Goal: Task Accomplishment & Management: Complete application form

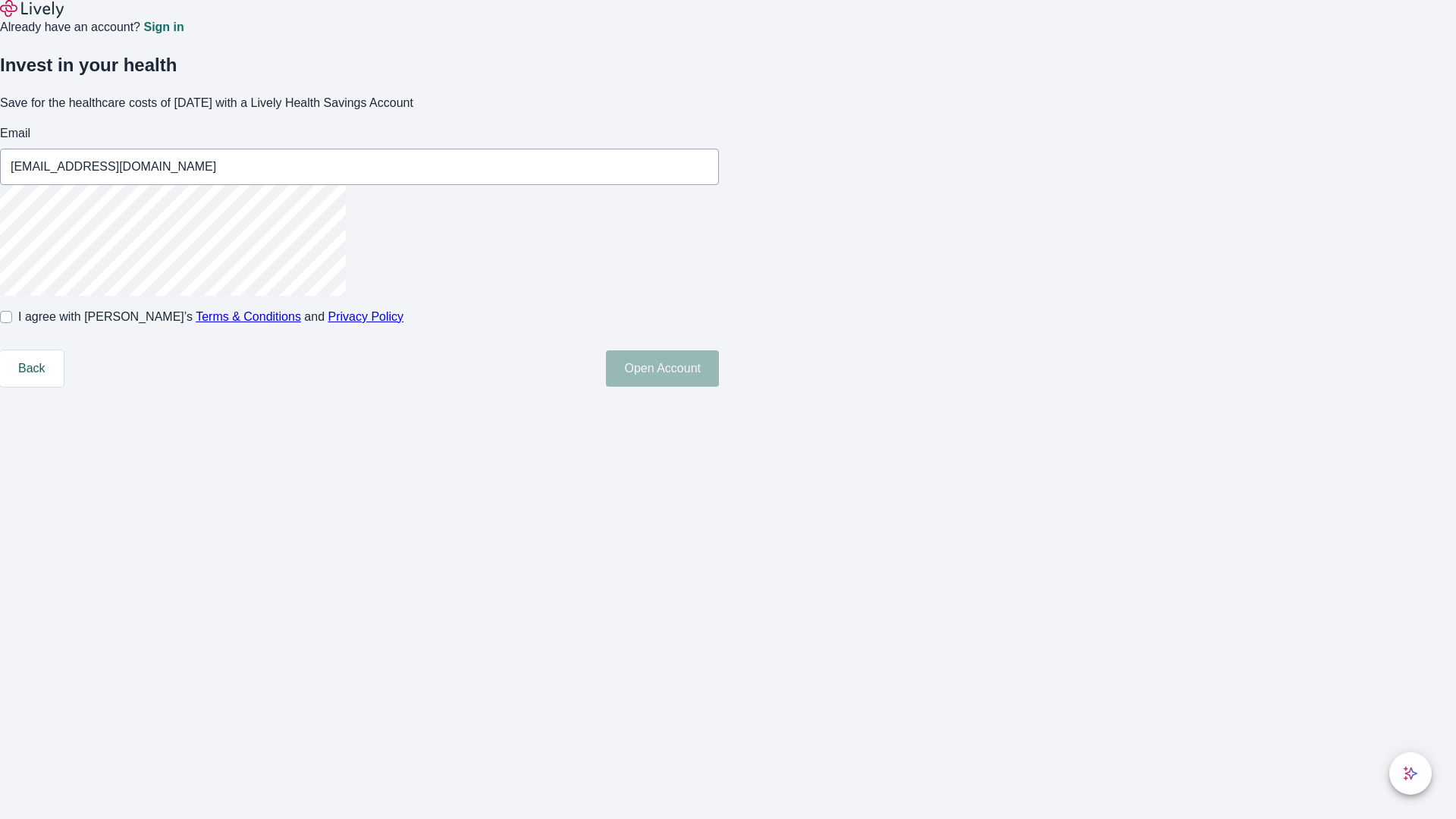
click at [12, 323] on input "I agree with Lively’s Terms & Conditions and Privacy Policy" at bounding box center [6, 316] width 12 height 12
checkbox input "true"
click at [719, 386] on button "Open Account" at bounding box center [662, 368] width 113 height 36
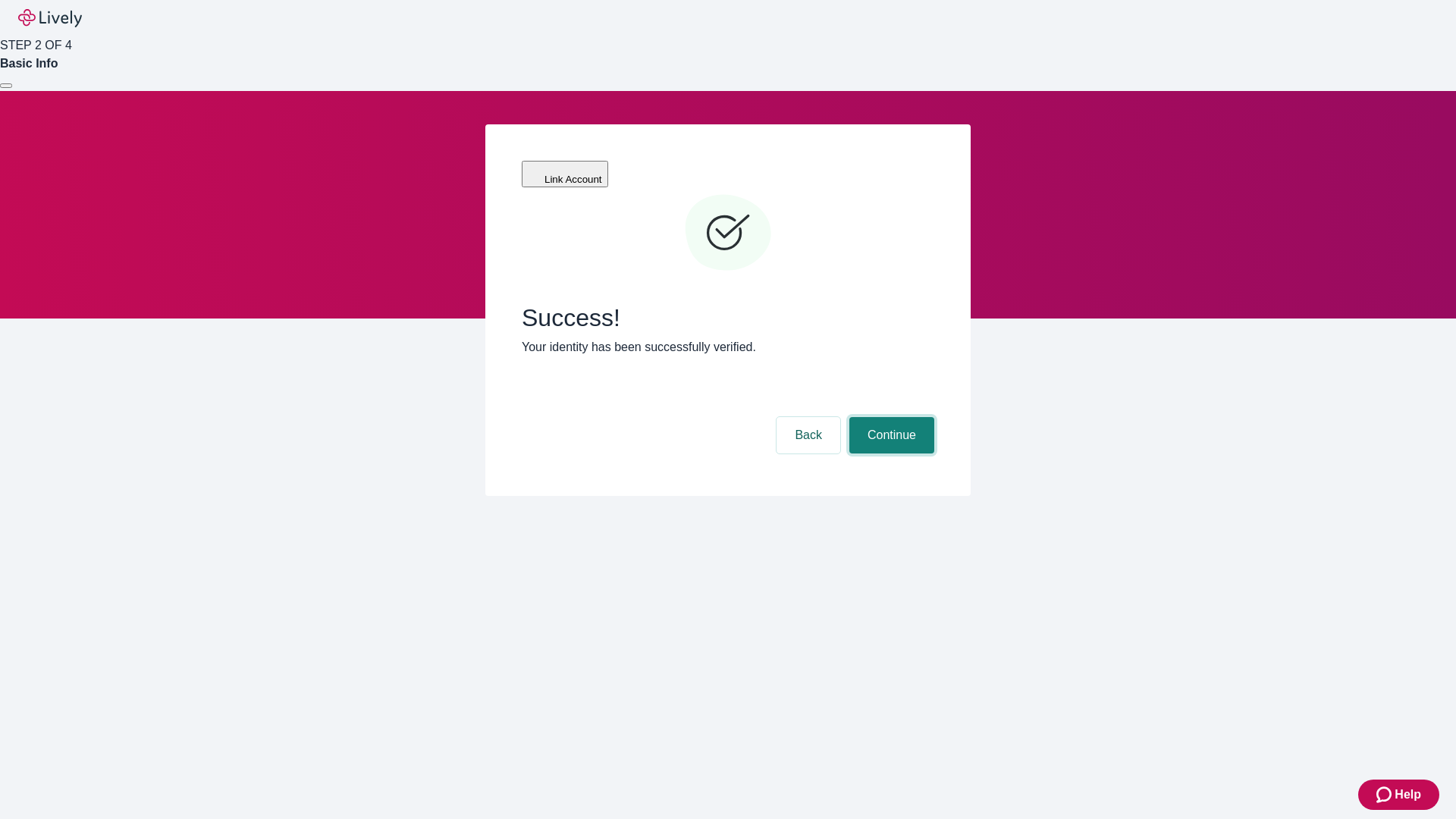
click at [890, 417] on button "Continue" at bounding box center [891, 435] width 85 height 36
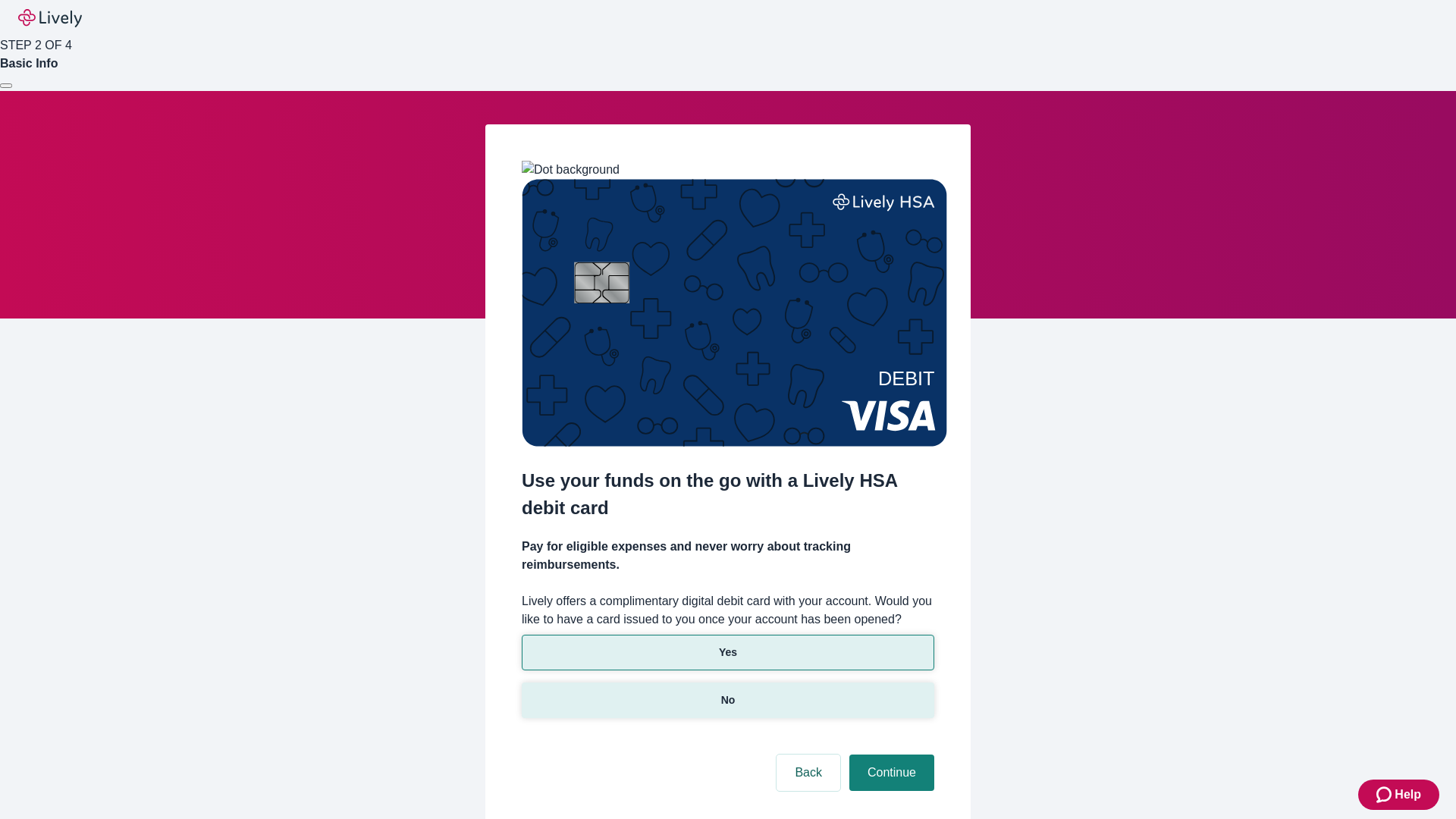
click at [728, 692] on p "No" at bounding box center [728, 700] width 14 height 16
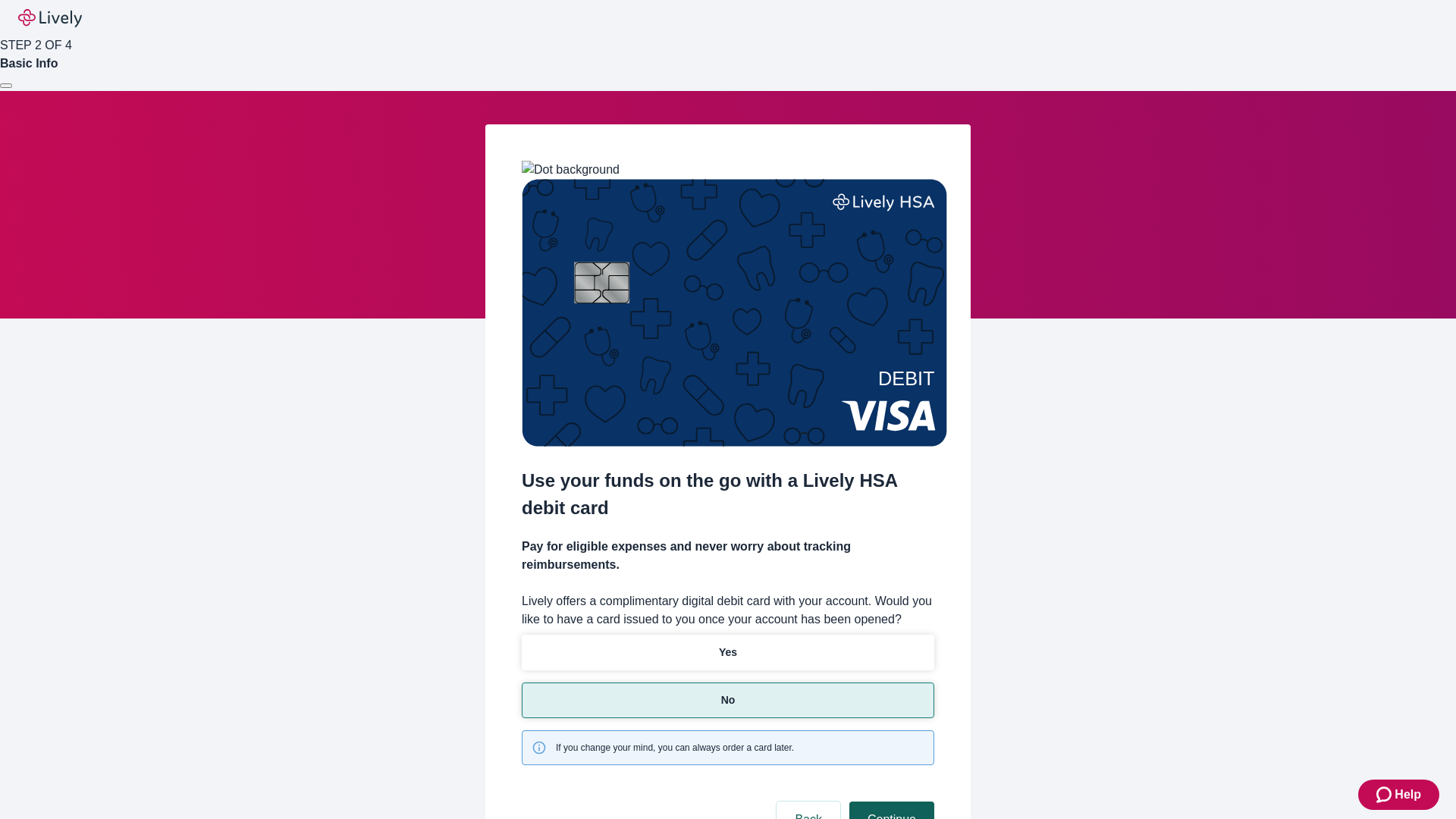
click at [890, 802] on button "Continue" at bounding box center [891, 820] width 85 height 36
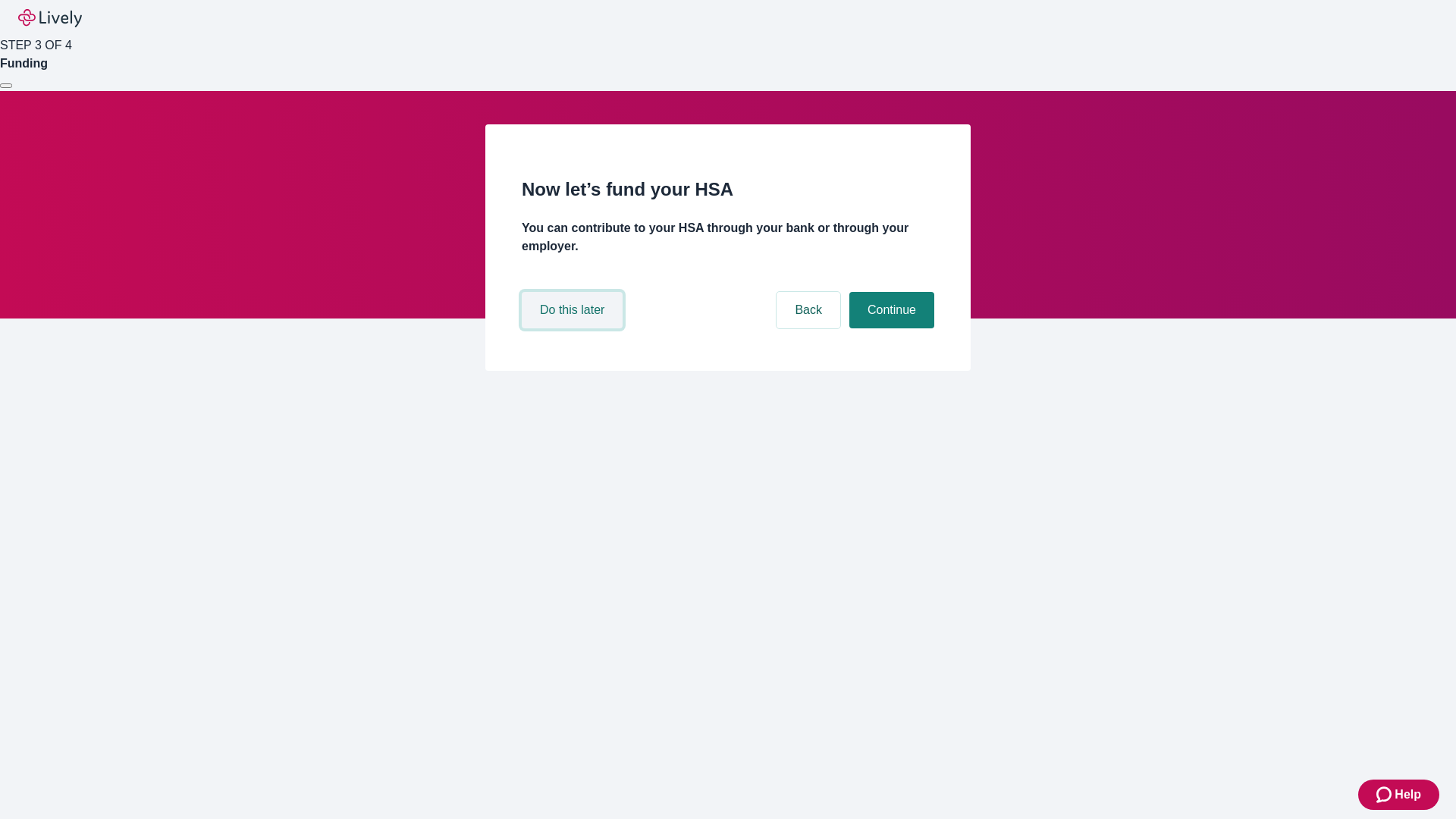
click at [574, 329] on button "Do this later" at bounding box center [571, 311] width 101 height 36
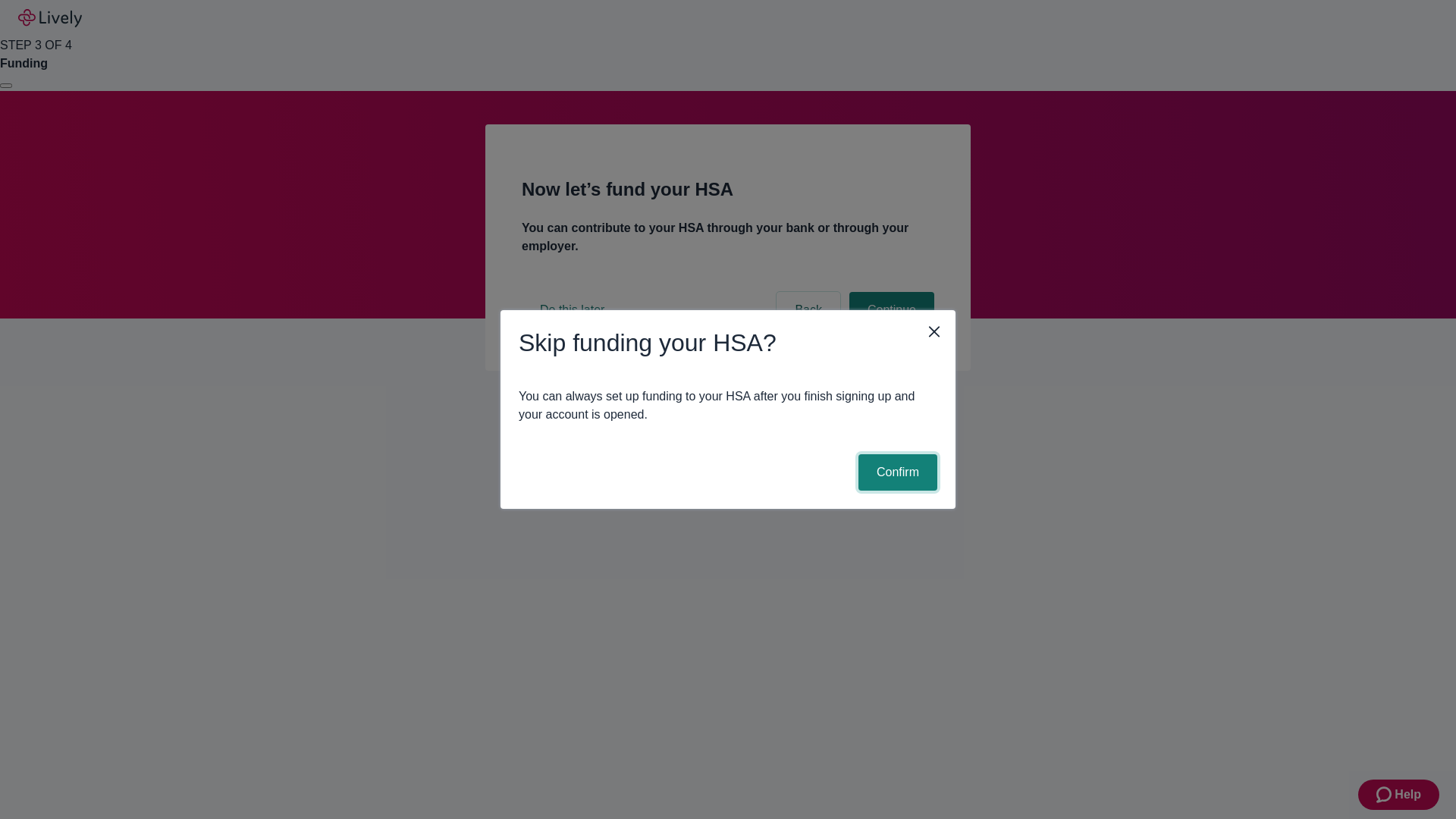
click at [895, 473] on button "Confirm" at bounding box center [897, 473] width 79 height 36
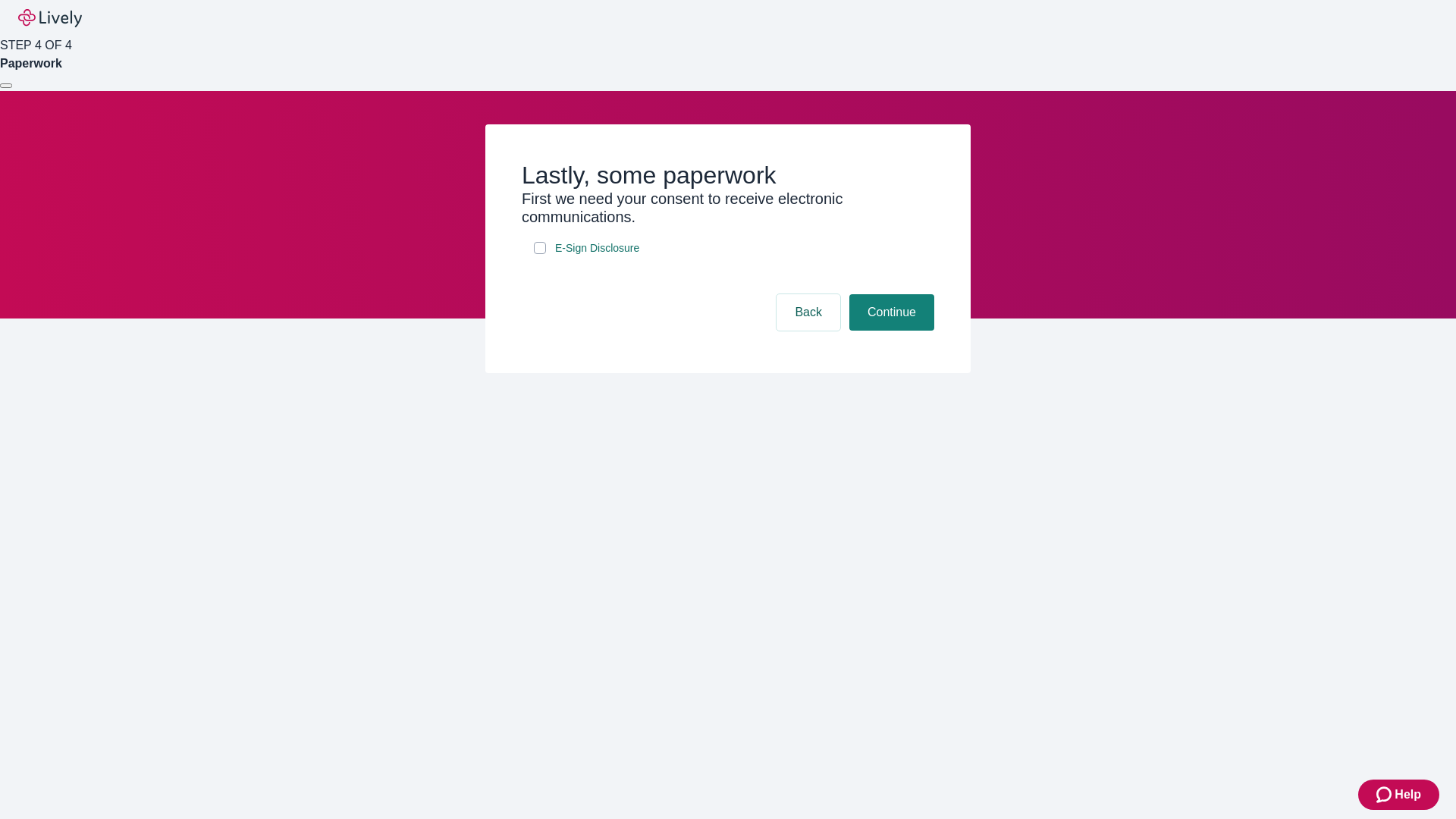
click at [540, 254] on input "E-Sign Disclosure" at bounding box center [540, 247] width 12 height 12
checkbox input "true"
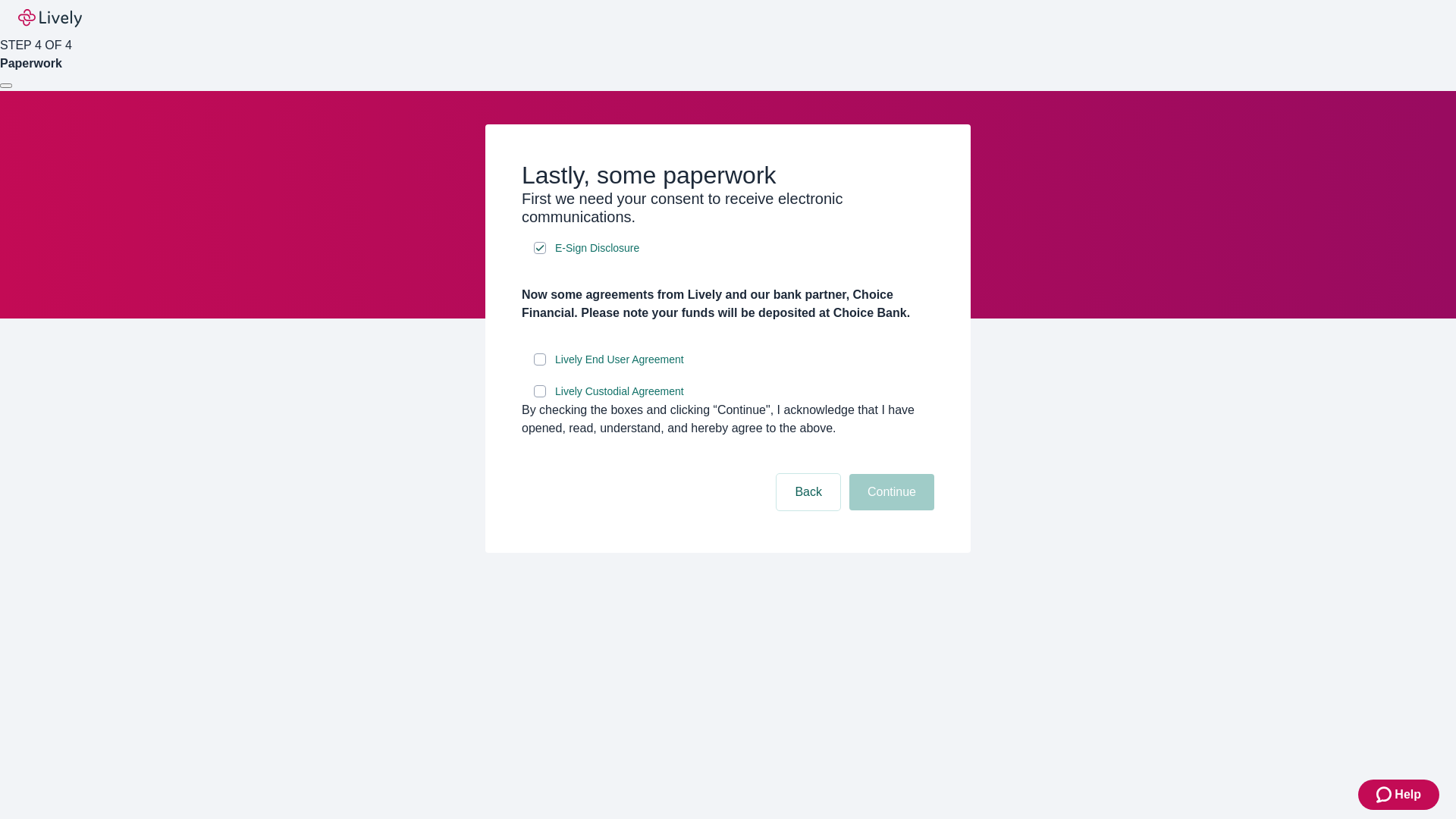
click at [540, 365] on input "Lively End User Agreement" at bounding box center [540, 360] width 12 height 12
checkbox input "true"
click at [540, 397] on input "Lively Custodial Agreement" at bounding box center [540, 391] width 12 height 12
checkbox input "true"
click at [890, 510] on button "Continue" at bounding box center [891, 492] width 85 height 36
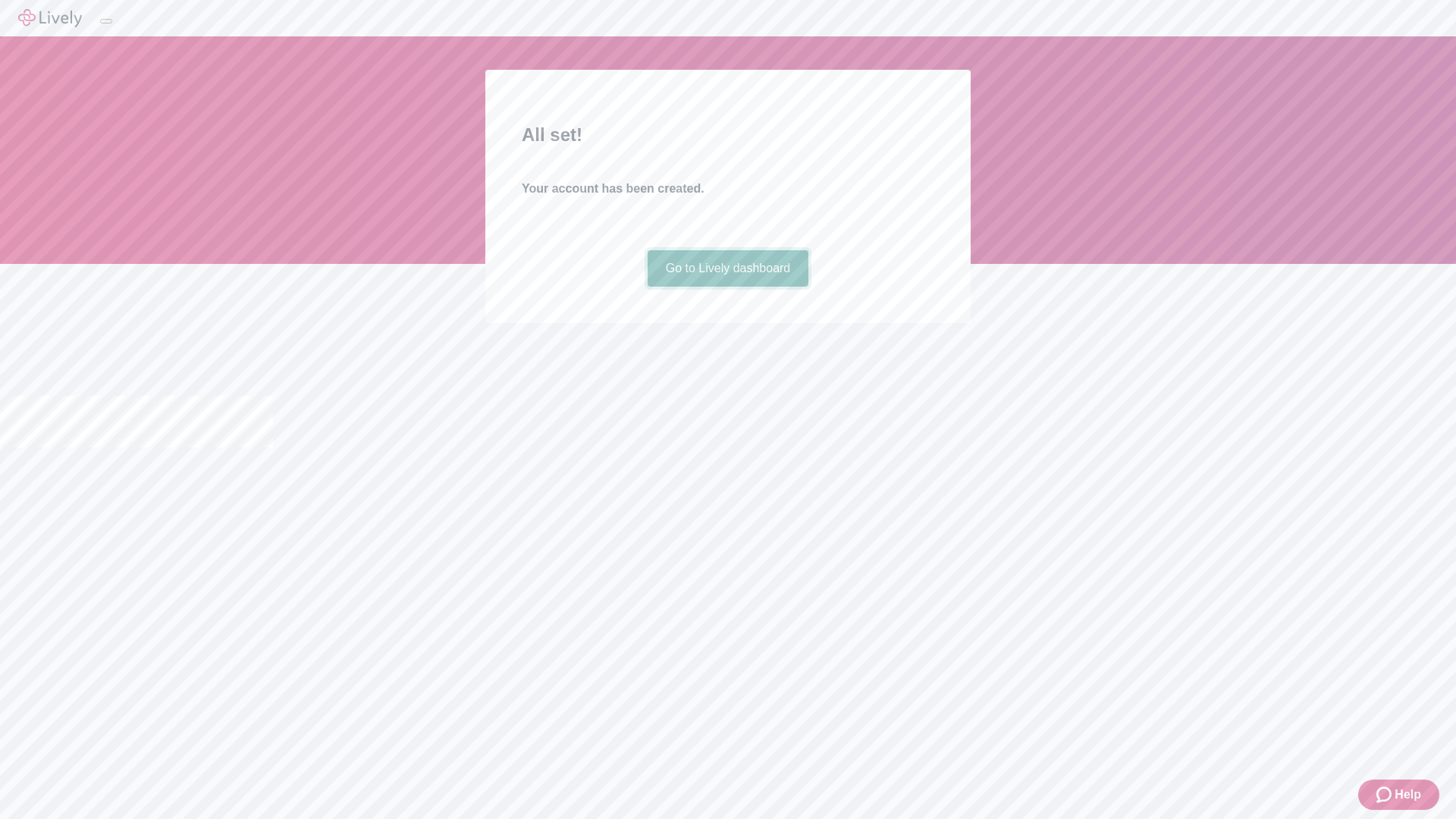
click at [728, 287] on link "Go to Lively dashboard" at bounding box center [728, 269] width 161 height 36
